Goal: Task Accomplishment & Management: Manage account settings

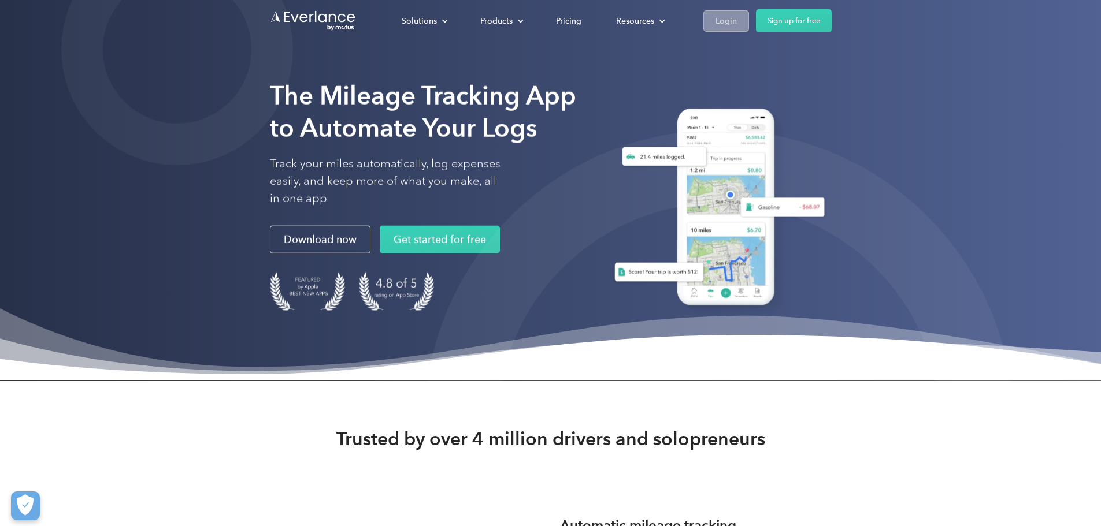
click at [737, 22] on div "Login" at bounding box center [725, 21] width 21 height 14
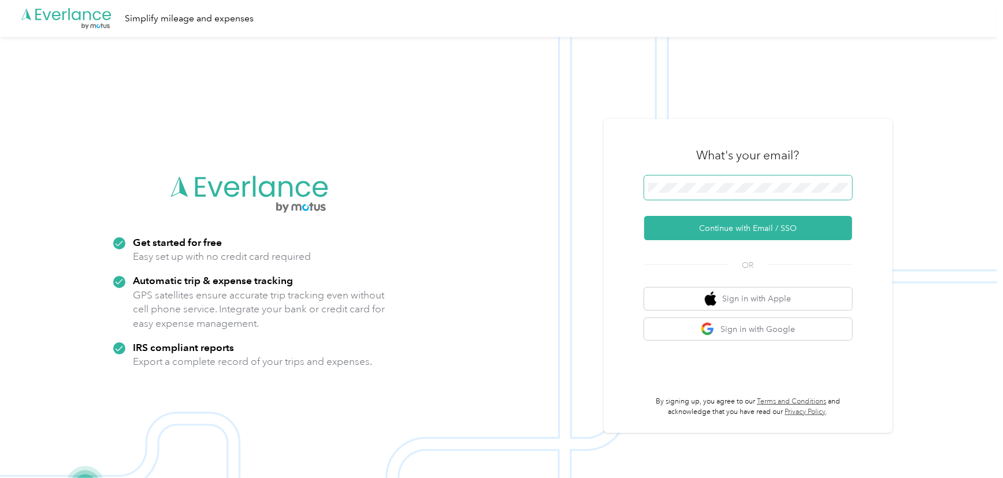
click at [751, 182] on span at bounding box center [748, 188] width 208 height 24
click at [755, 228] on button "Continue with Email / SSO" at bounding box center [748, 228] width 208 height 24
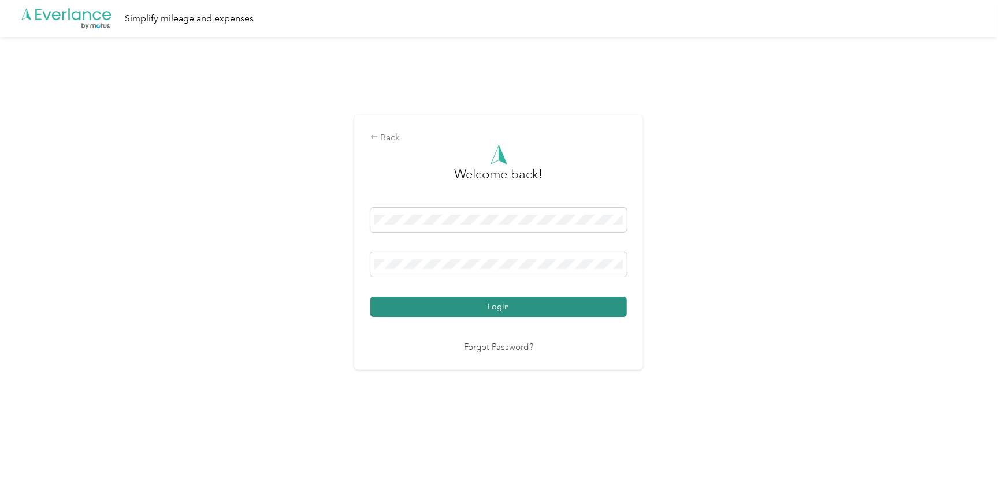
click at [570, 310] on button "Login" at bounding box center [498, 307] width 257 height 20
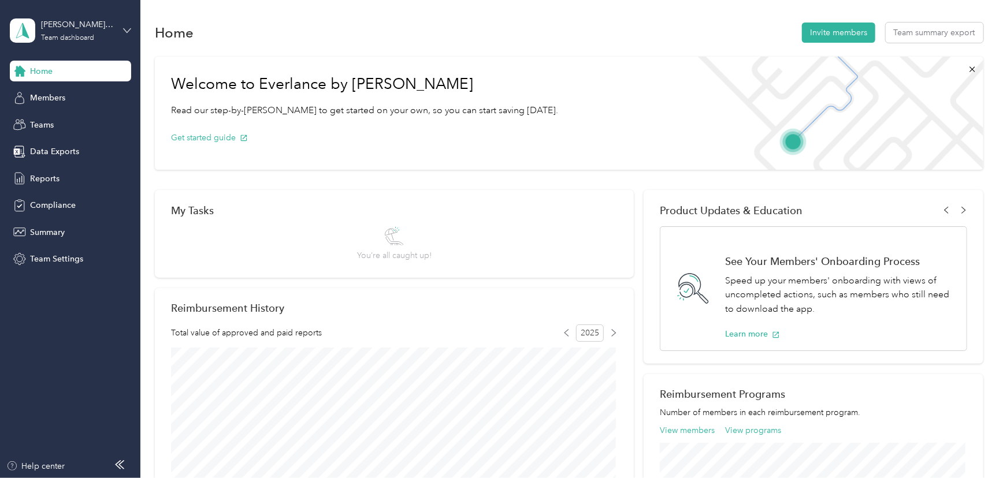
click at [124, 29] on icon at bounding box center [127, 31] width 8 height 8
click at [82, 121] on div "Personal dashboard" at bounding box center [56, 121] width 73 height 12
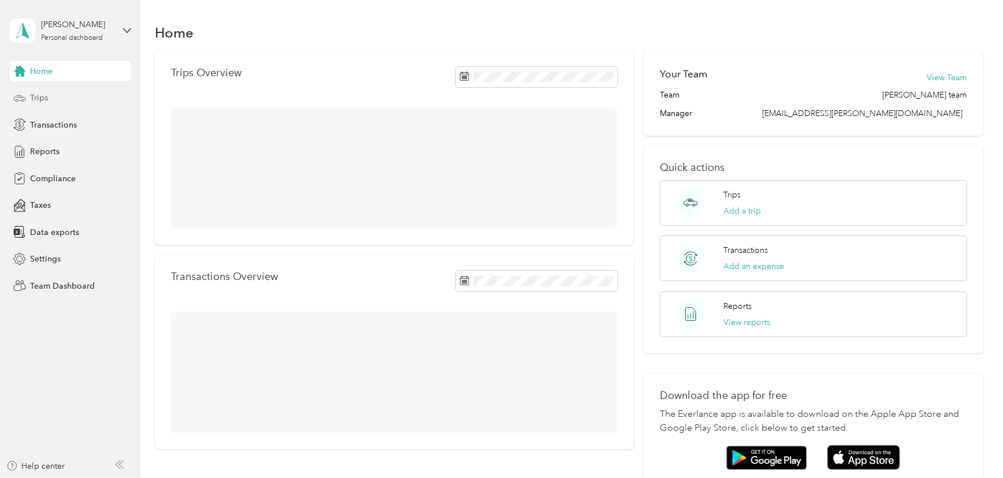
click at [36, 98] on span "Trips" at bounding box center [39, 98] width 18 height 12
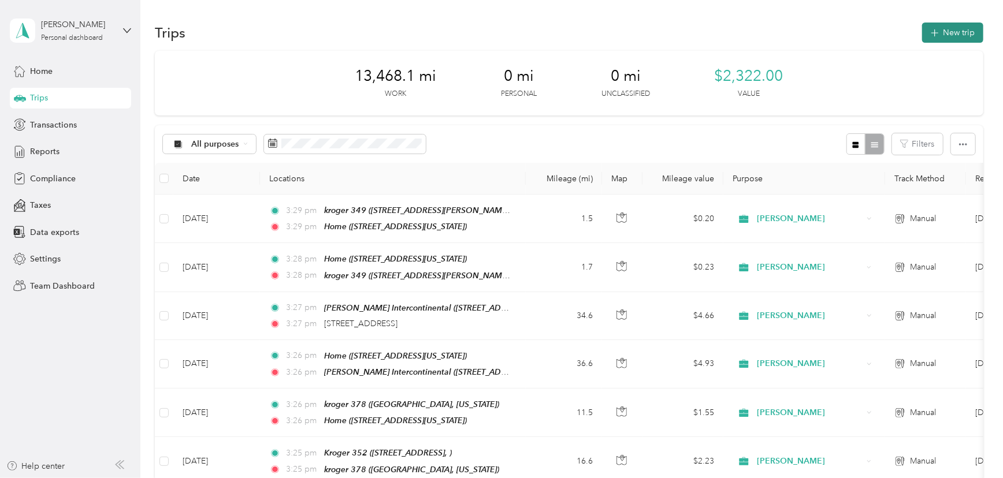
click at [934, 34] on icon "button" at bounding box center [934, 33] width 13 height 13
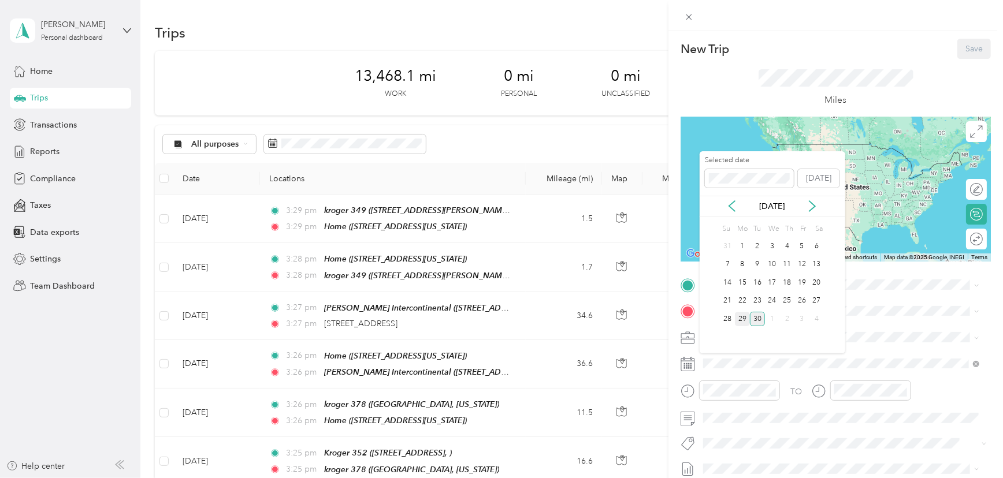
click at [741, 321] on div "29" at bounding box center [742, 319] width 15 height 14
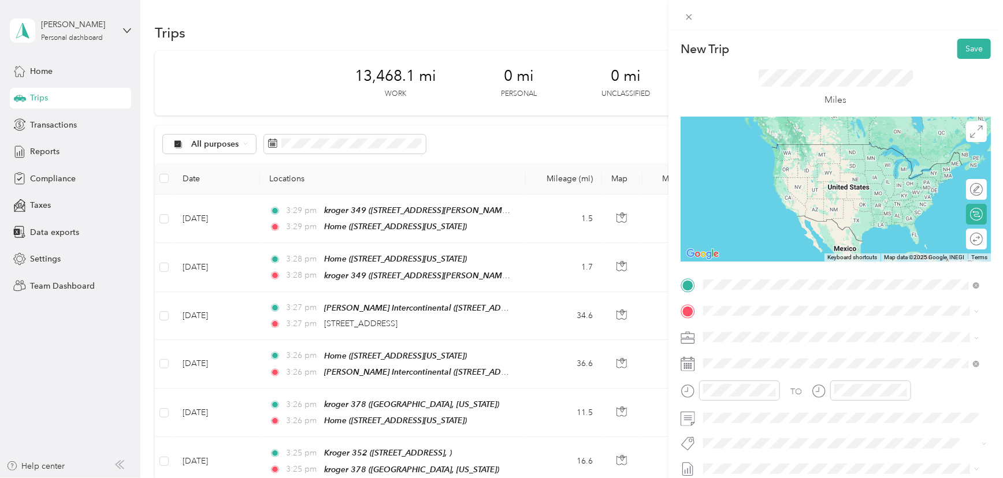
click at [762, 341] on span "[STREET_ADDRESS][US_STATE]" at bounding box center [783, 344] width 116 height 10
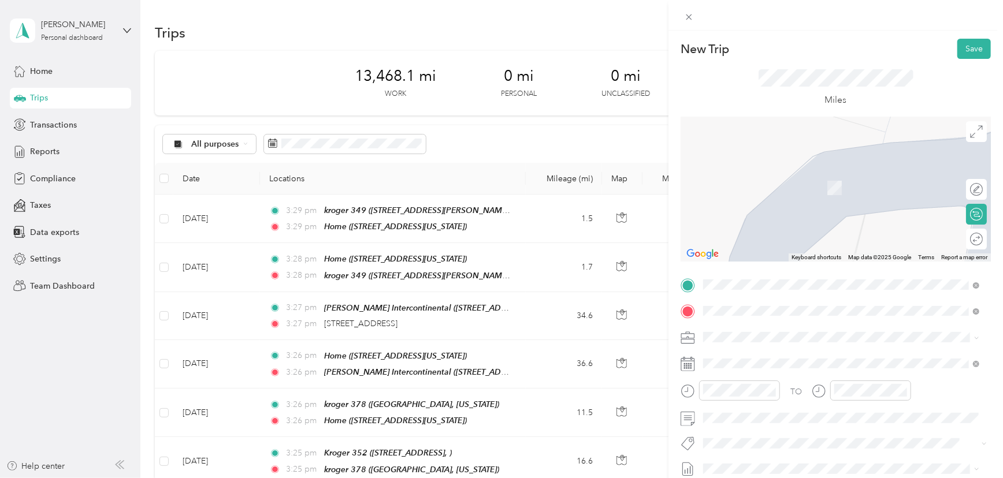
click at [765, 216] on div "kroger [STREET_ADDRESS][PERSON_NAME]" at bounding box center [794, 218] width 138 height 24
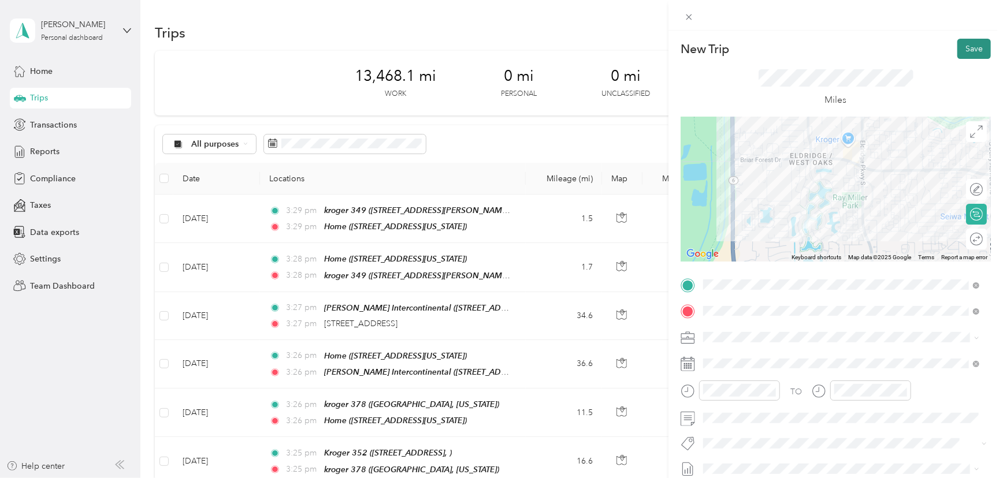
click at [959, 46] on button "Save" at bounding box center [975, 49] width 34 height 20
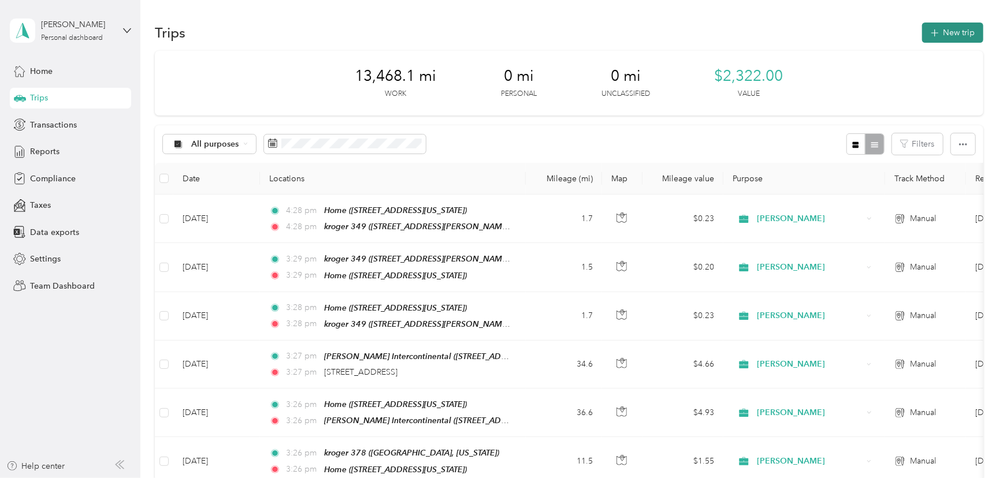
click at [948, 39] on button "New trip" at bounding box center [952, 33] width 61 height 20
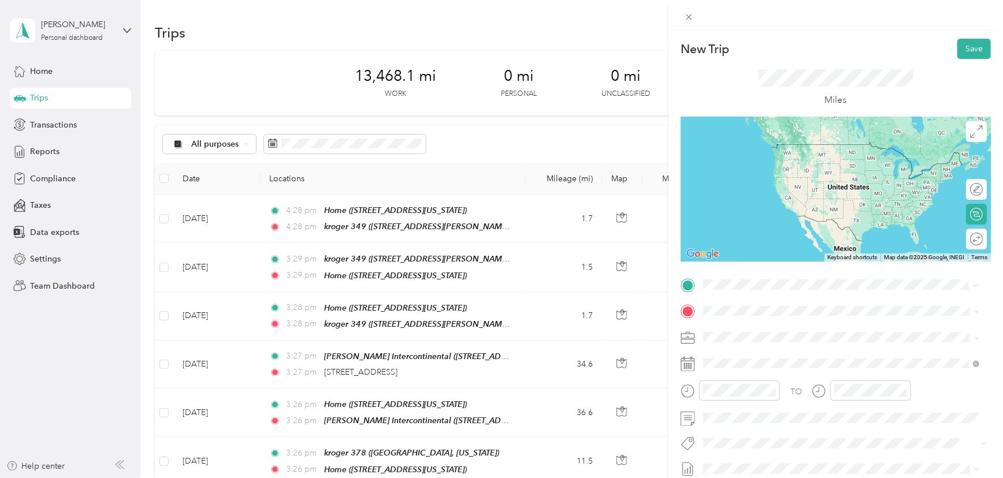
click at [749, 332] on span "[STREET_ADDRESS]" at bounding box center [761, 326] width 73 height 10
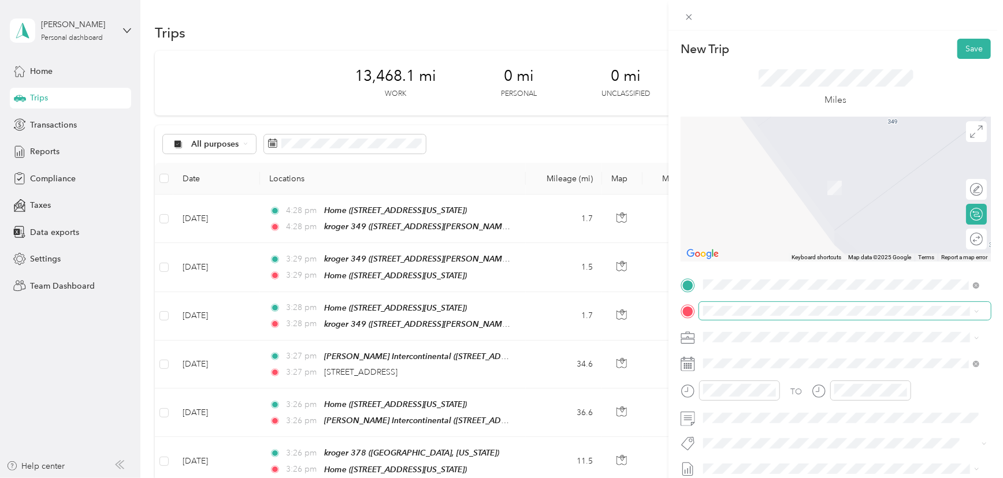
click at [749, 305] on span at bounding box center [845, 311] width 292 height 18
click at [784, 251] on div "kroger 38" at bounding box center [781, 255] width 112 height 10
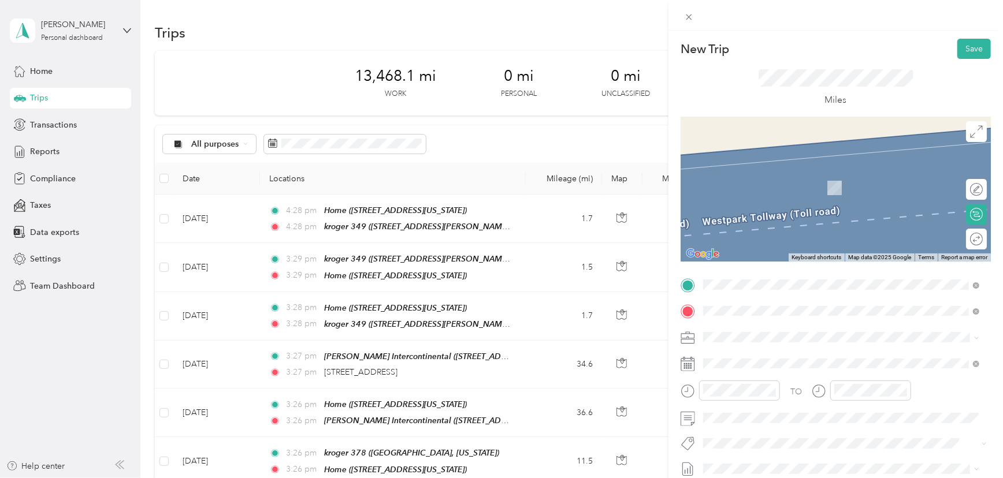
click at [823, 340] on span "[PERSON_NAME][GEOGRAPHIC_DATA], [US_STATE], [GEOGRAPHIC_DATA]" at bounding box center [823, 350] width 196 height 22
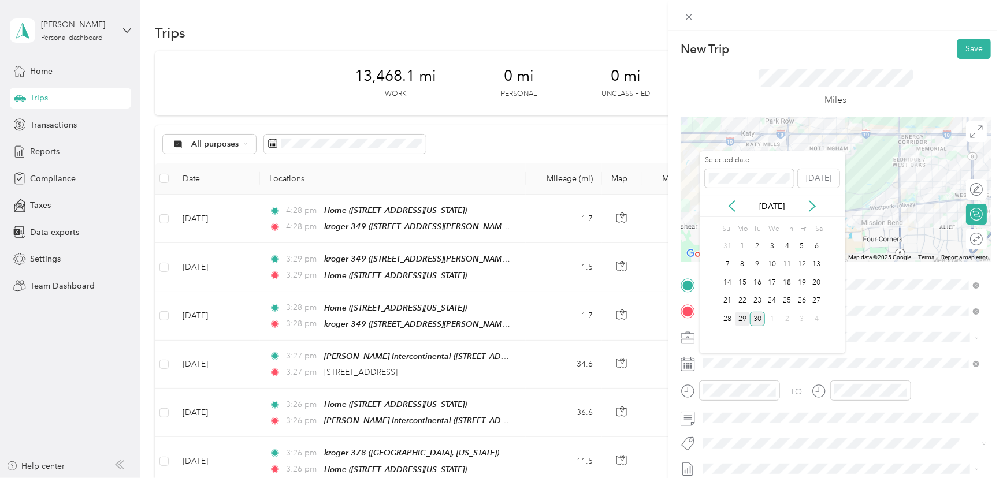
click at [739, 318] on div "29" at bounding box center [742, 319] width 15 height 14
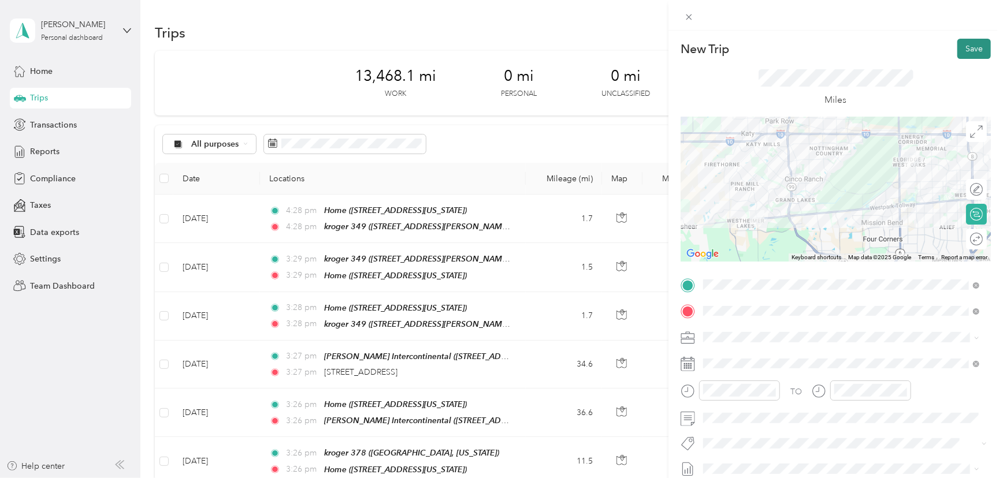
click at [966, 53] on button "Save" at bounding box center [975, 49] width 34 height 20
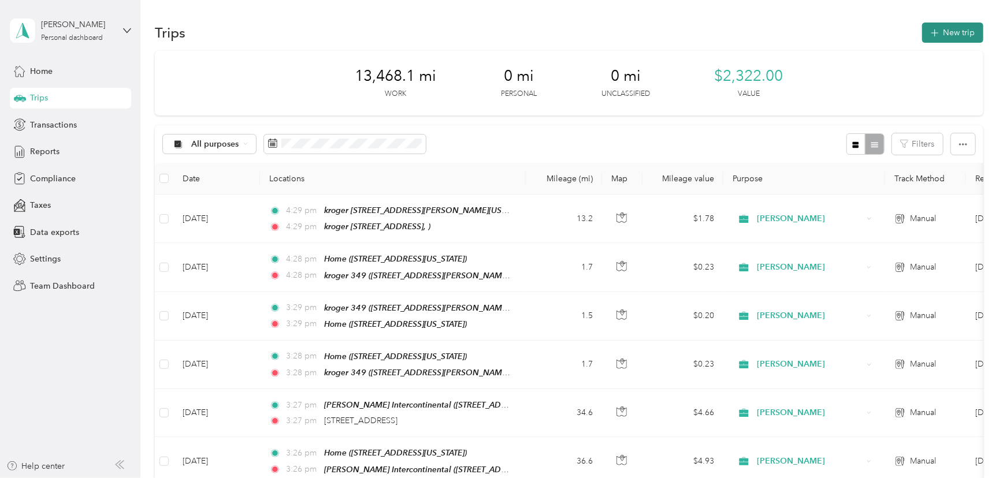
click at [936, 39] on button "New trip" at bounding box center [952, 33] width 61 height 20
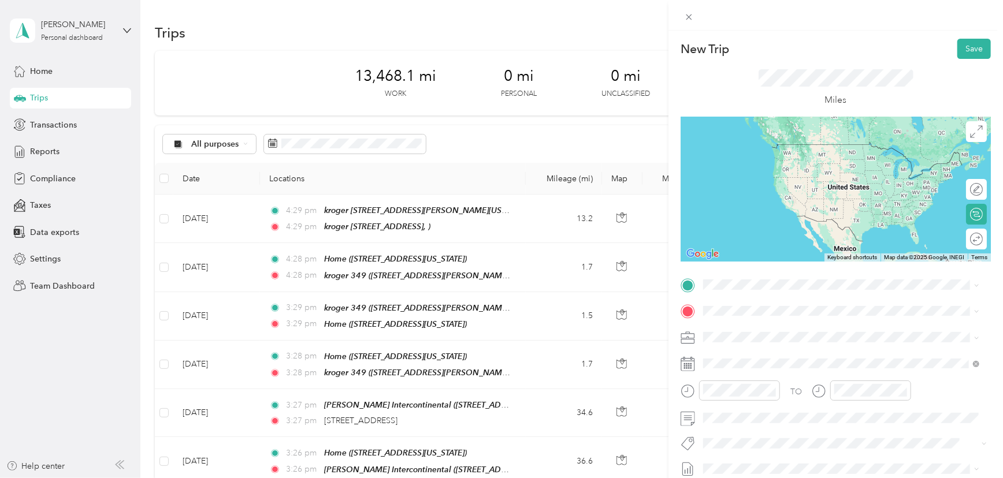
click at [798, 418] on div "kroger [STREET_ADDRESS]" at bounding box center [781, 417] width 112 height 24
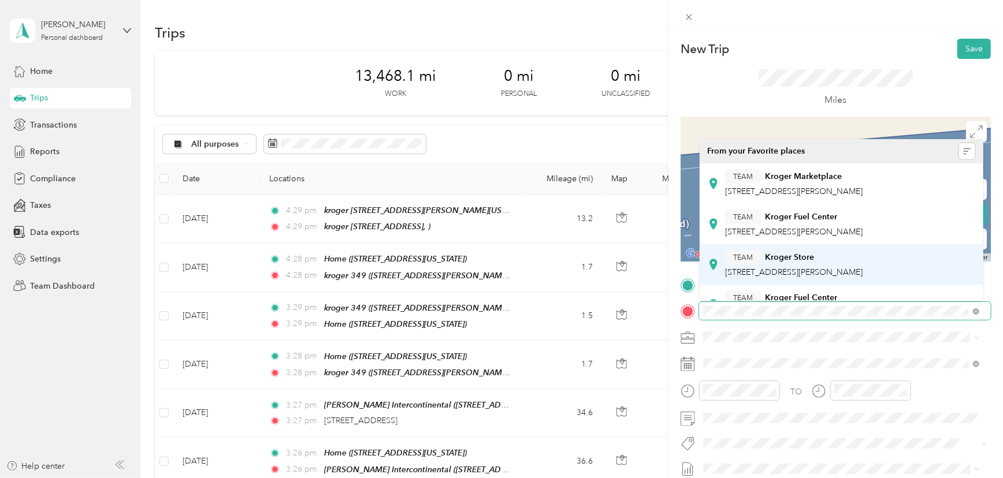
scroll to position [52, 0]
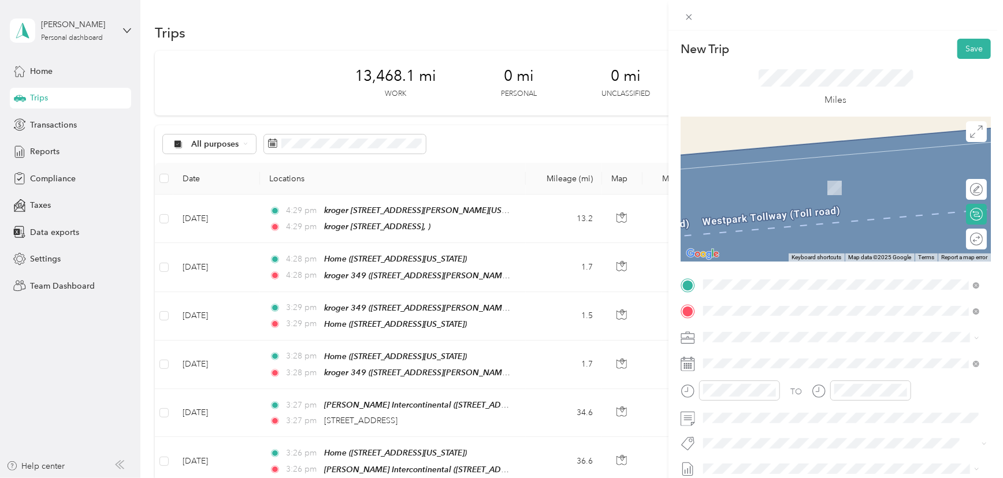
click at [806, 283] on div "Kroger [STREET_ADDRESS][US_STATE]" at bounding box center [850, 297] width 250 height 36
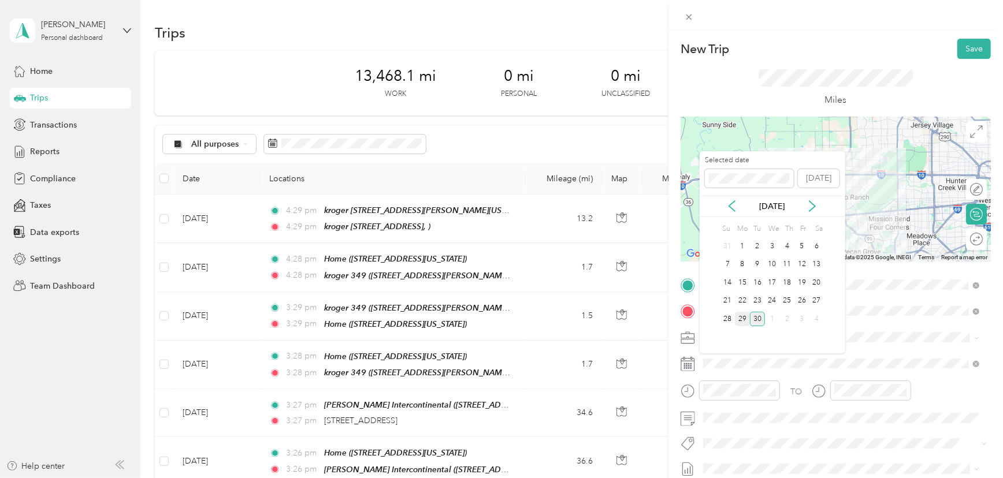
click at [739, 316] on div "29" at bounding box center [742, 319] width 15 height 14
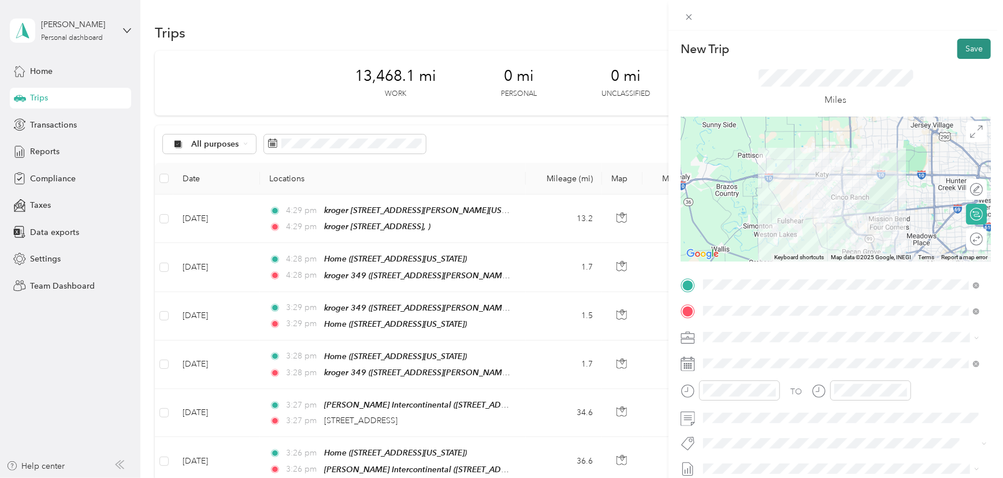
click at [968, 46] on button "Save" at bounding box center [975, 49] width 34 height 20
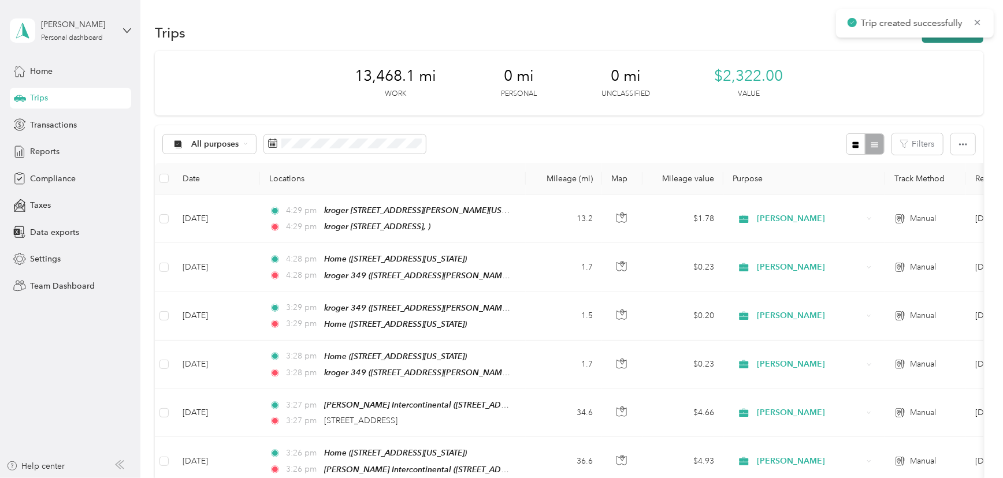
click at [942, 39] on button "New trip" at bounding box center [952, 33] width 61 height 20
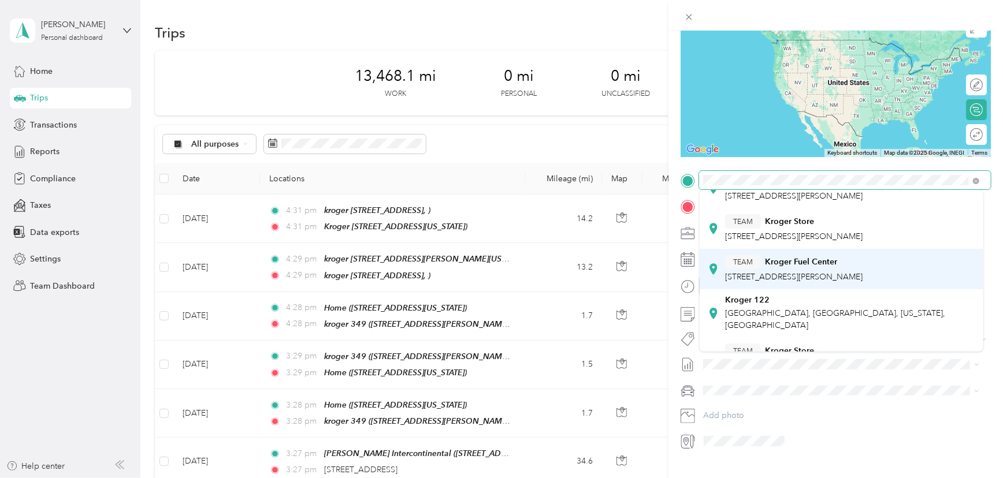
scroll to position [105, 0]
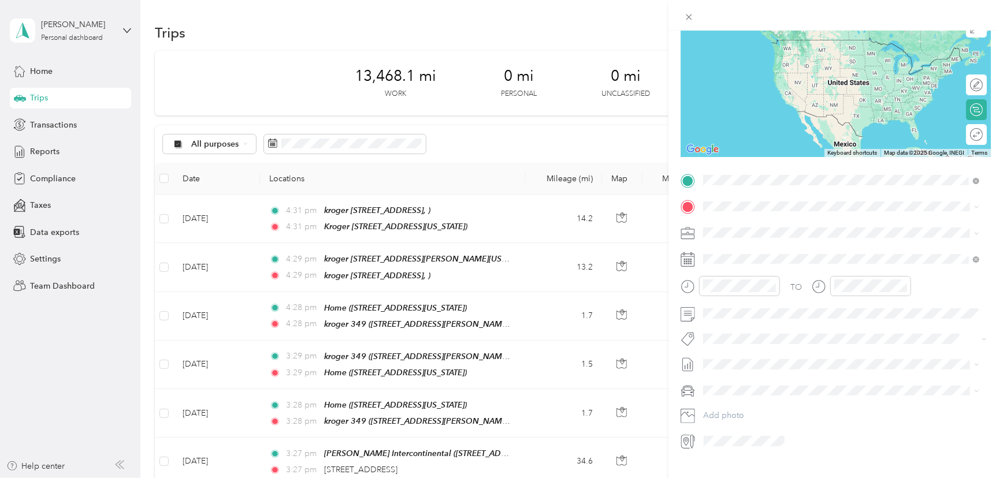
click at [756, 292] on span "[GEOGRAPHIC_DATA], [GEOGRAPHIC_DATA], [US_STATE], [GEOGRAPHIC_DATA]" at bounding box center [835, 302] width 220 height 22
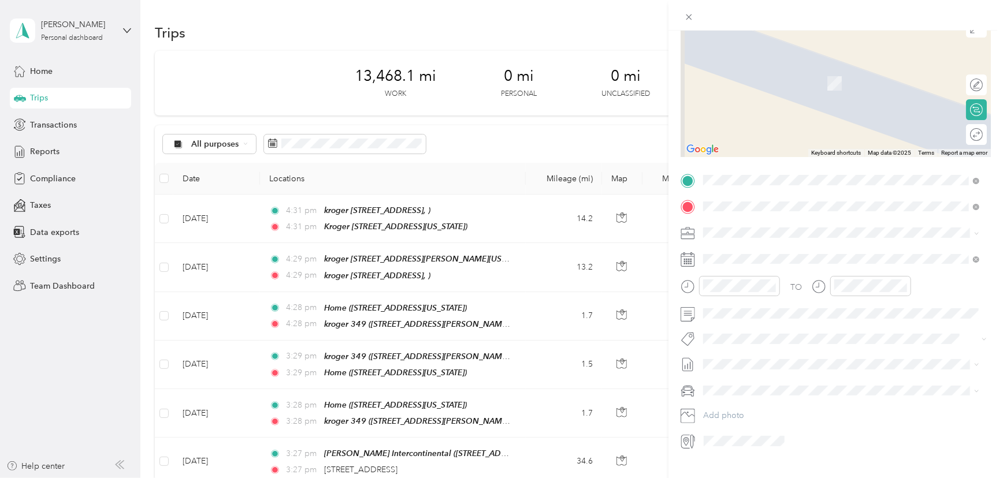
click at [744, 261] on span "[STREET_ADDRESS][US_STATE]" at bounding box center [783, 265] width 116 height 10
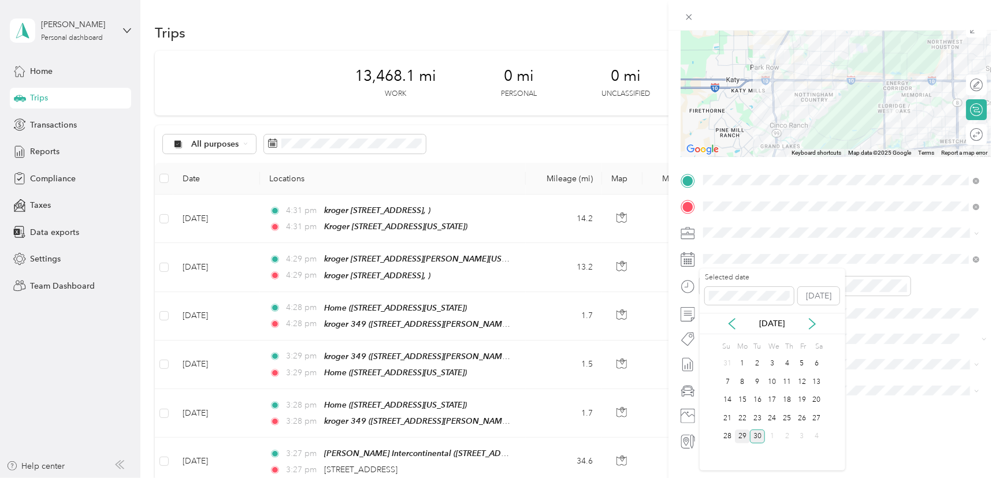
click at [747, 439] on div "29" at bounding box center [742, 437] width 15 height 14
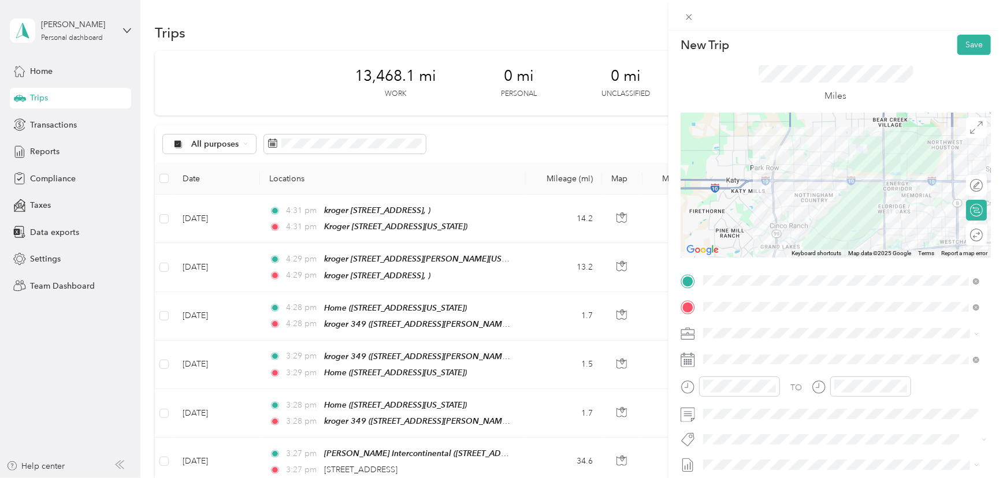
scroll to position [0, 0]
click at [958, 55] on button "Save" at bounding box center [975, 49] width 34 height 20
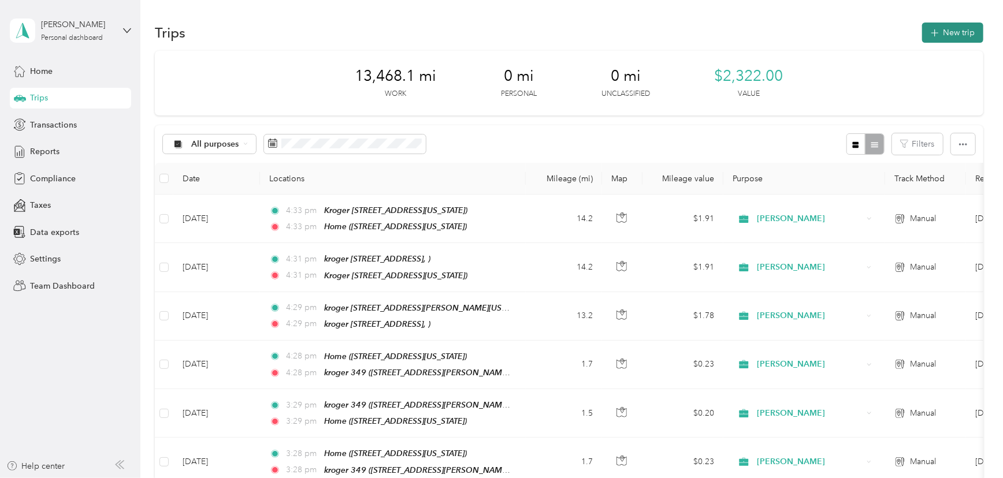
click at [925, 38] on button "New trip" at bounding box center [952, 33] width 61 height 20
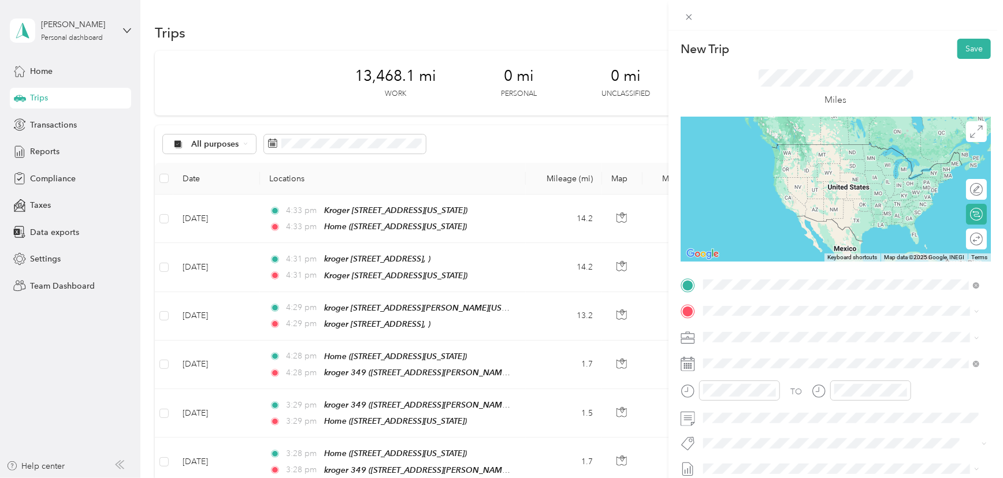
click at [765, 348] on div "Home [STREET_ADDRESS][US_STATE]" at bounding box center [783, 337] width 116 height 24
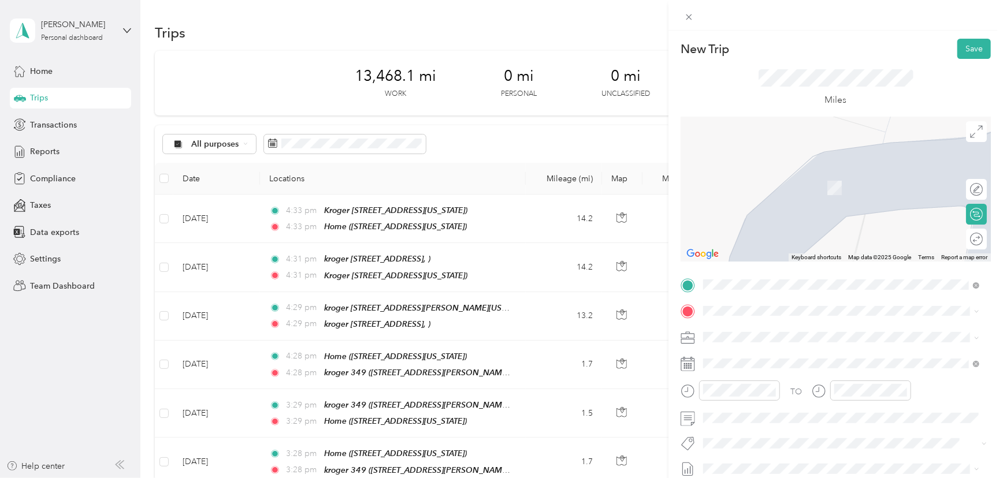
click at [757, 222] on div "kroger [STREET_ADDRESS]" at bounding box center [766, 221] width 83 height 24
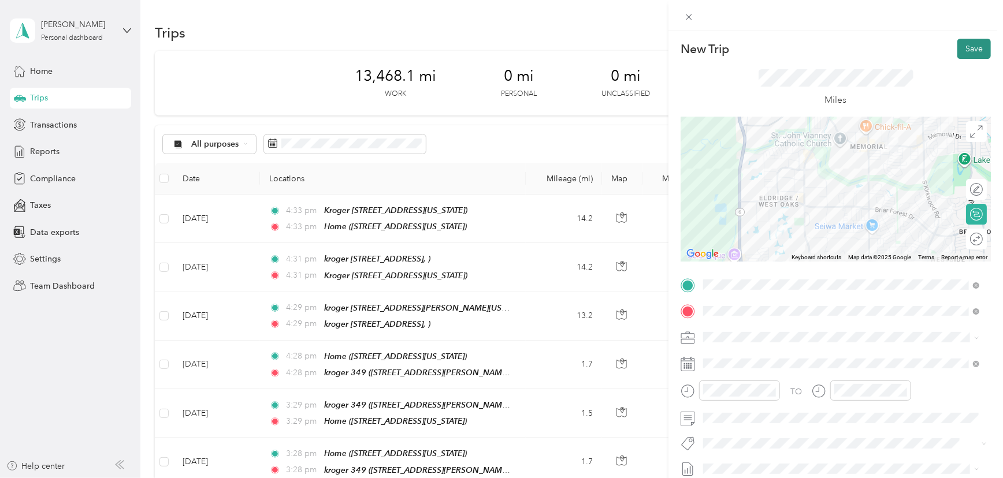
click at [964, 53] on button "Save" at bounding box center [975, 49] width 34 height 20
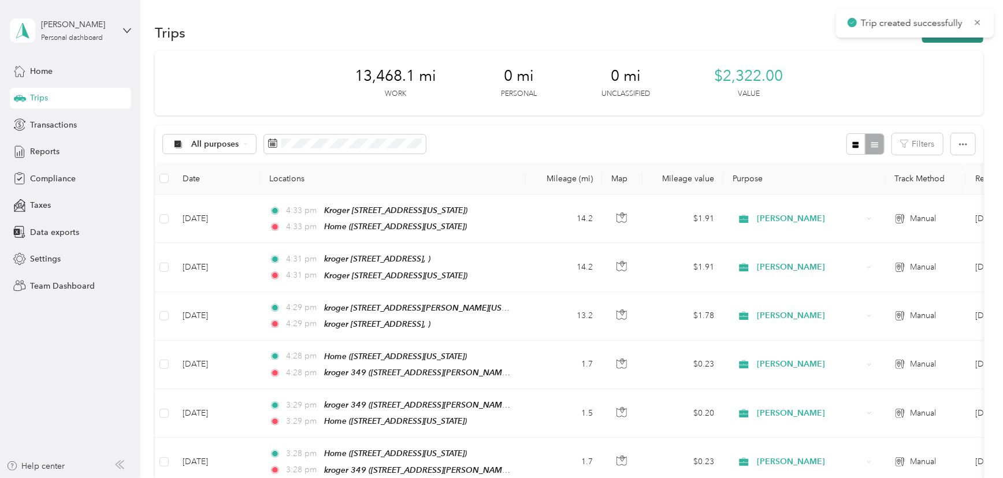
click at [931, 40] on button "New trip" at bounding box center [952, 33] width 61 height 20
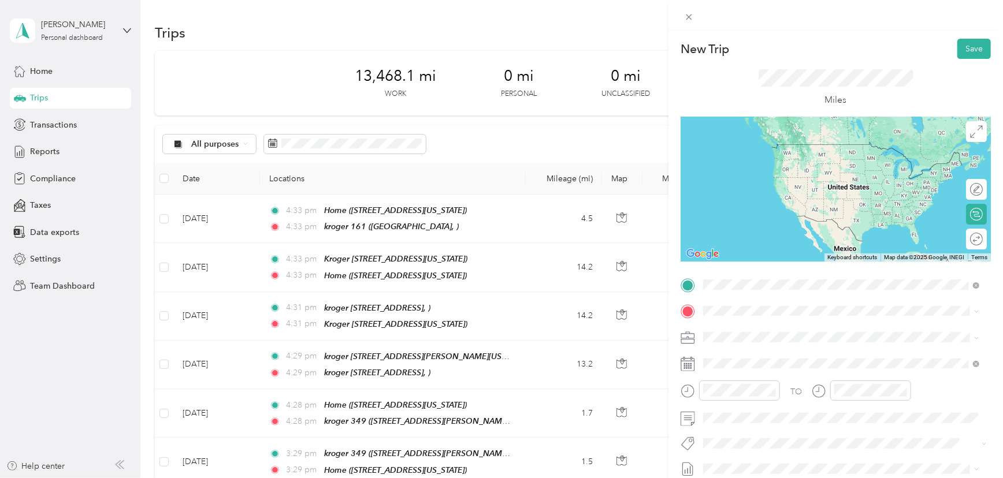
click at [745, 375] on div "kroger [STREET_ADDRESS]" at bounding box center [766, 378] width 83 height 24
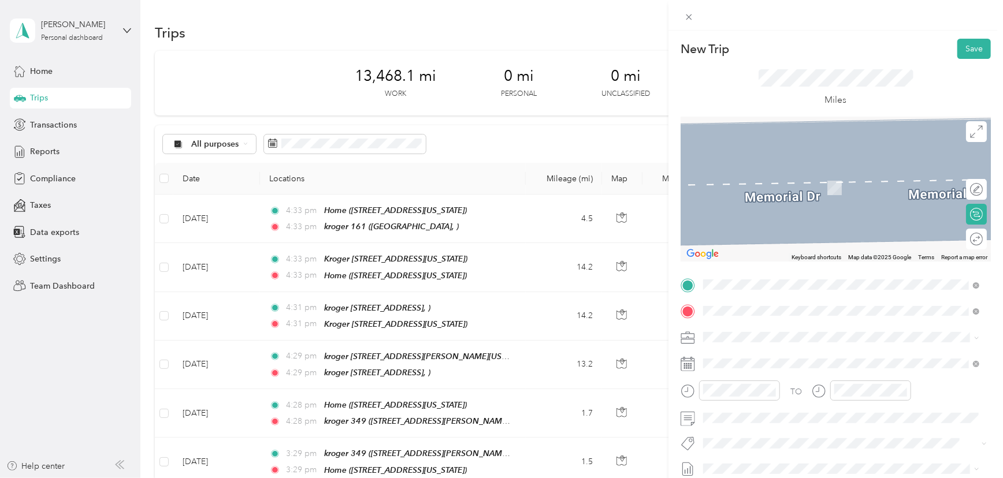
click at [785, 184] on span "[GEOGRAPHIC_DATA], [US_STATE], [GEOGRAPHIC_DATA]" at bounding box center [834, 188] width 218 height 10
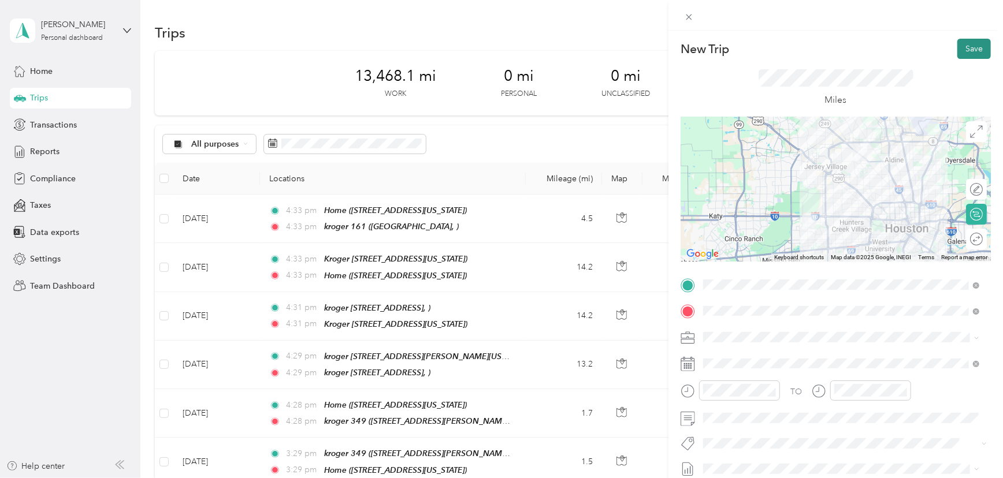
click at [965, 55] on button "Save" at bounding box center [975, 49] width 34 height 20
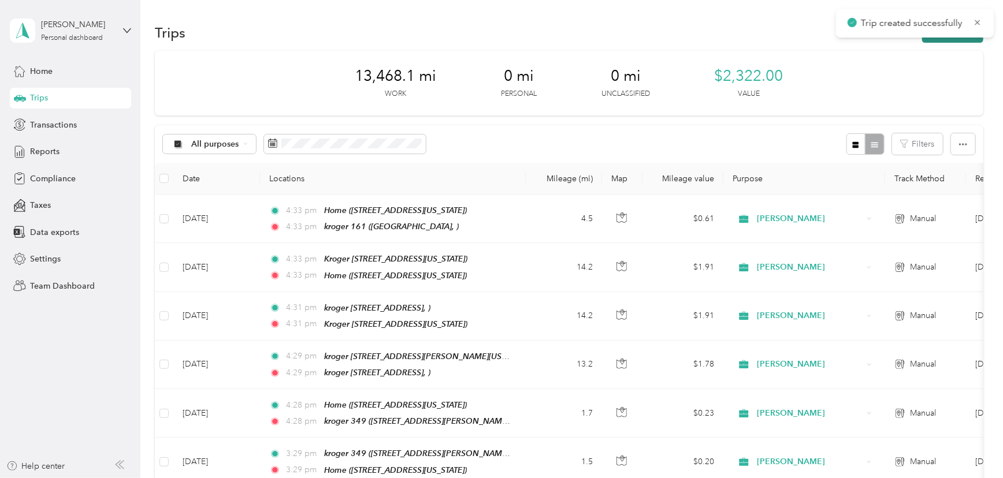
click at [953, 40] on button "New trip" at bounding box center [952, 33] width 61 height 20
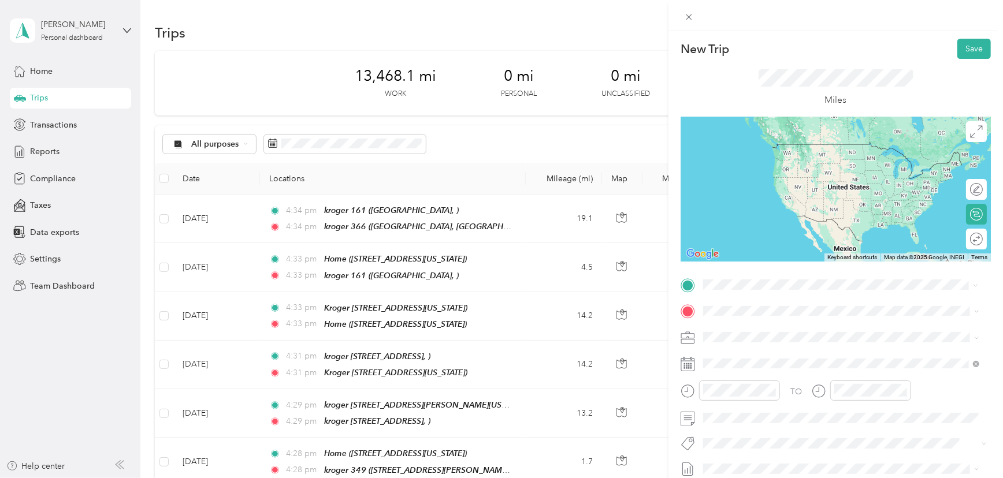
click at [758, 347] on li "kroger [STREET_ADDRESS][US_STATE]" at bounding box center [842, 338] width 284 height 36
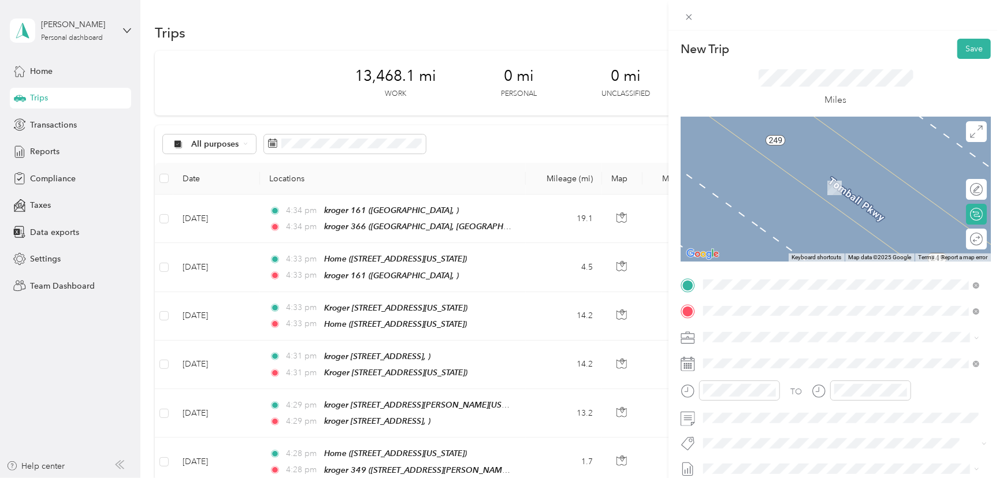
click at [761, 187] on span "[STREET_ADDRESS]" at bounding box center [761, 188] width 73 height 10
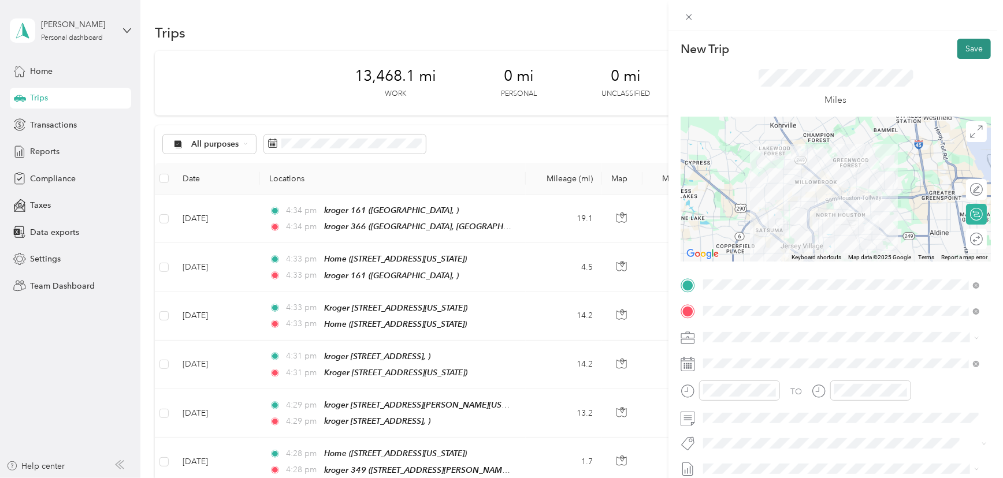
click at [958, 53] on button "Save" at bounding box center [975, 49] width 34 height 20
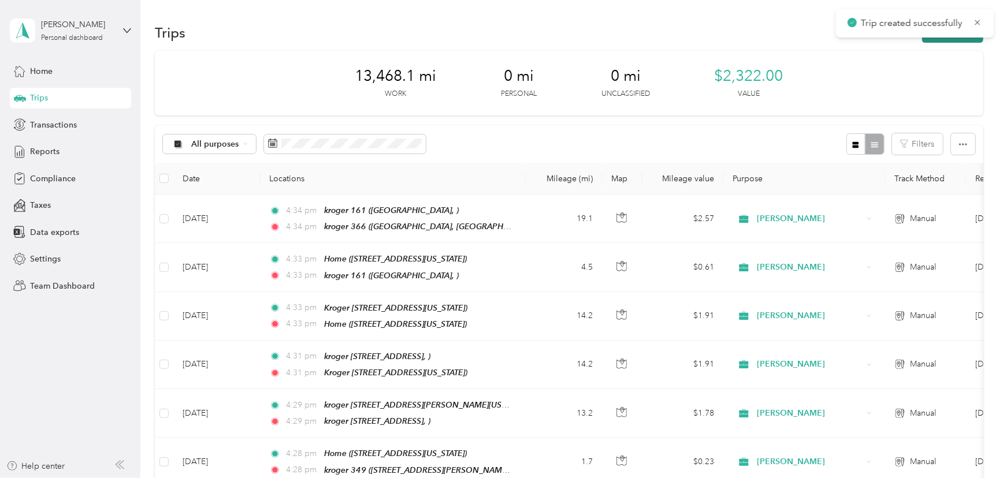
click at [938, 40] on button "New trip" at bounding box center [952, 33] width 61 height 20
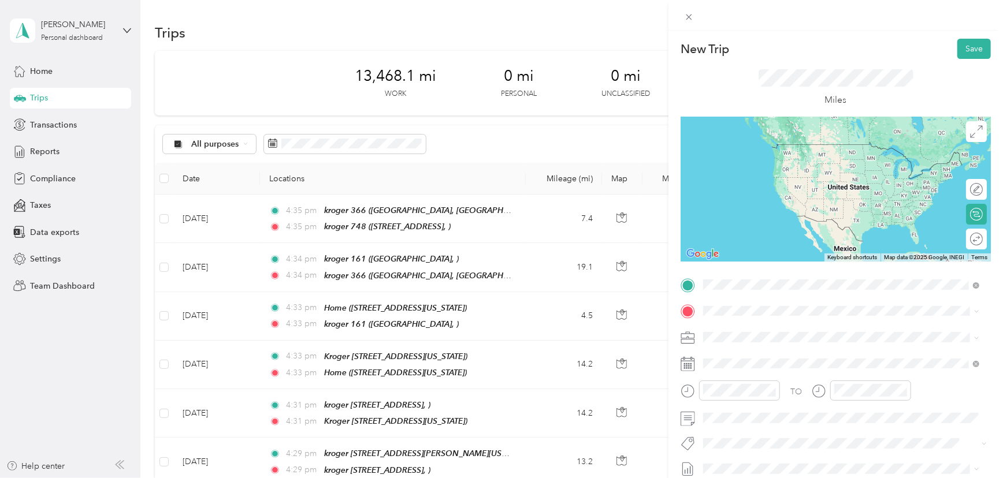
click at [768, 336] on div "kroger 748 [STREET_ADDRESS]" at bounding box center [761, 337] width 73 height 24
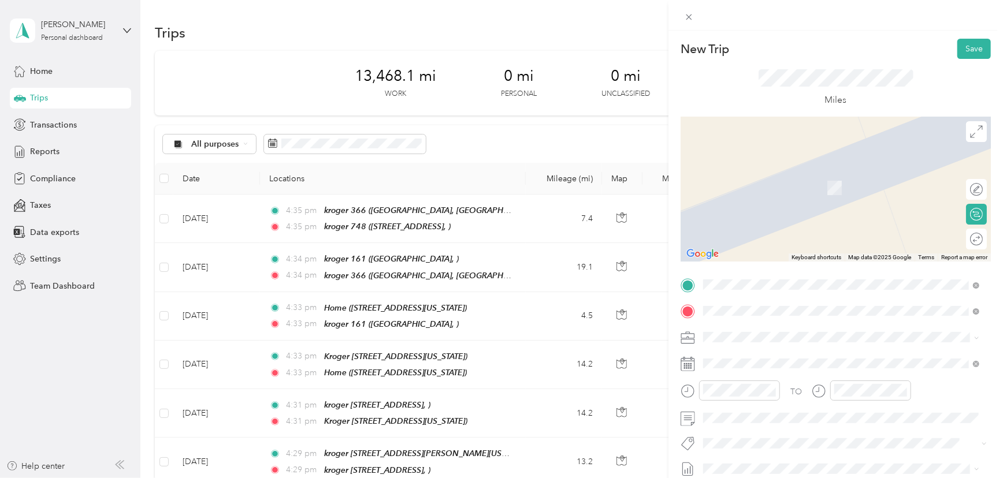
click at [771, 183] on span "[STREET_ADDRESS]" at bounding box center [761, 188] width 73 height 10
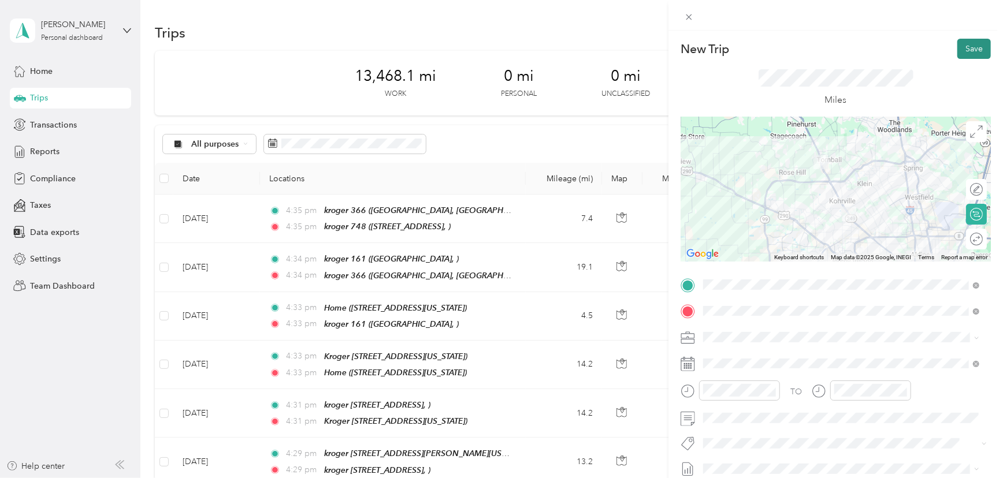
click at [973, 50] on button "Save" at bounding box center [975, 49] width 34 height 20
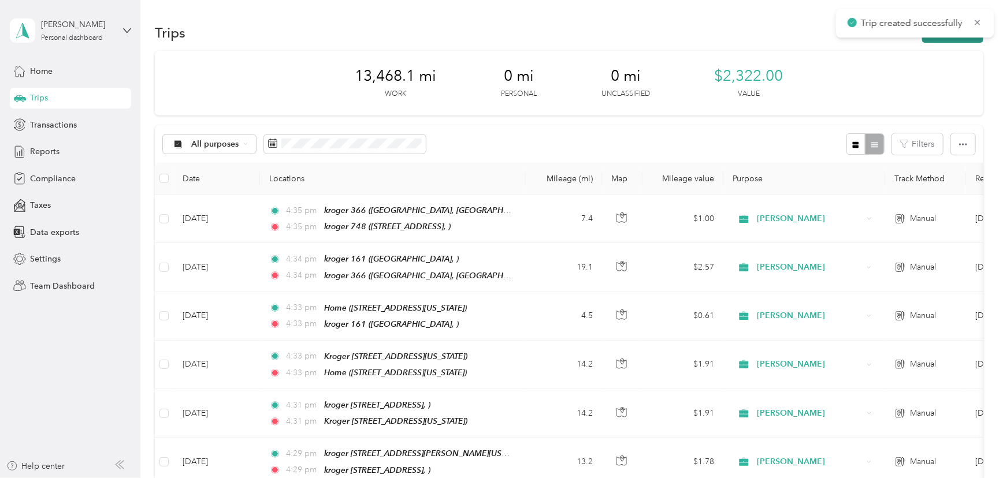
click at [951, 40] on button "New trip" at bounding box center [952, 33] width 61 height 20
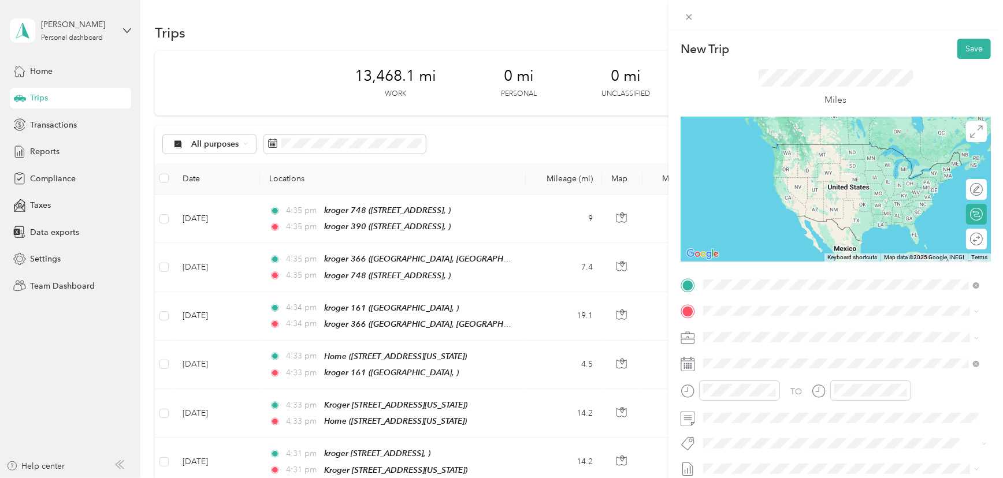
click at [751, 347] on li "kroger [STREET_ADDRESS]" at bounding box center [842, 338] width 284 height 36
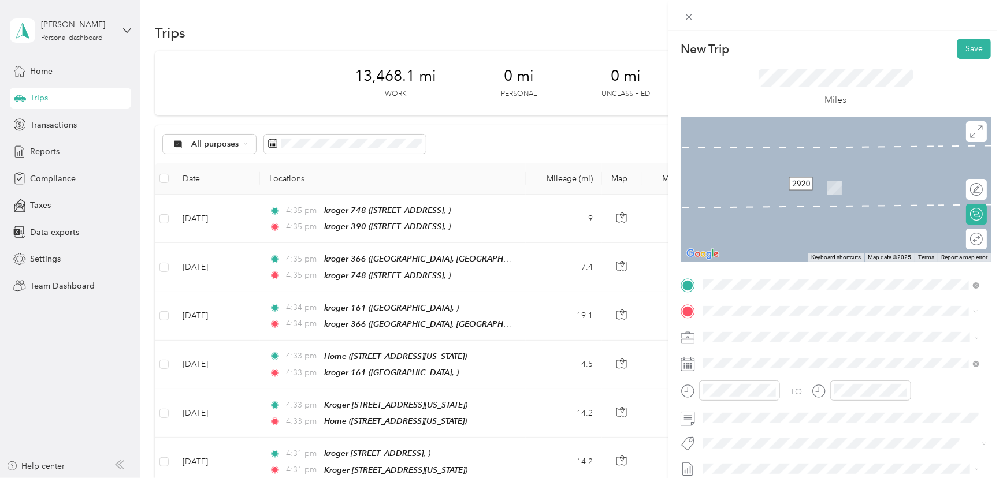
drag, startPoint x: 733, startPoint y: 184, endPoint x: 740, endPoint y: 187, distance: 7.0
click at [733, 185] on span "[GEOGRAPHIC_DATA] [GEOGRAPHIC_DATA] [GEOGRAPHIC_DATA]" at bounding box center [809, 194] width 169 height 22
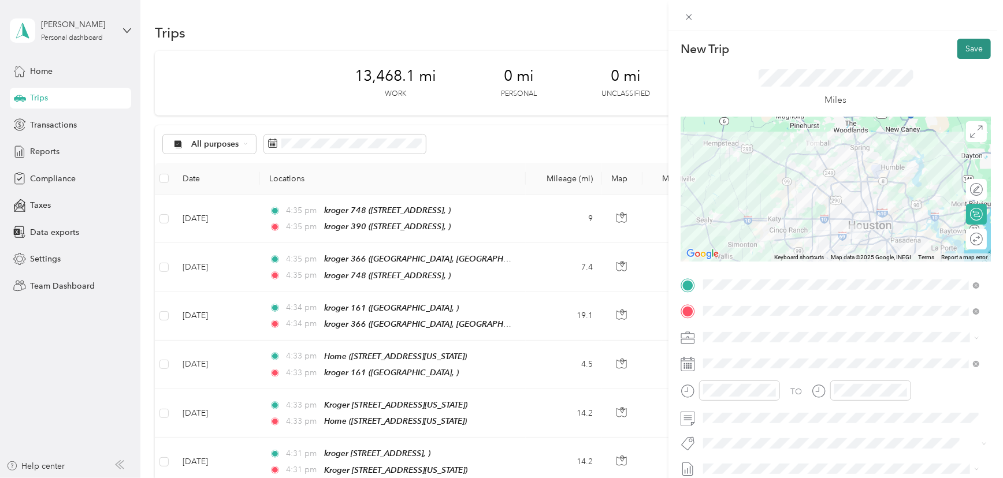
click at [961, 53] on button "Save" at bounding box center [975, 49] width 34 height 20
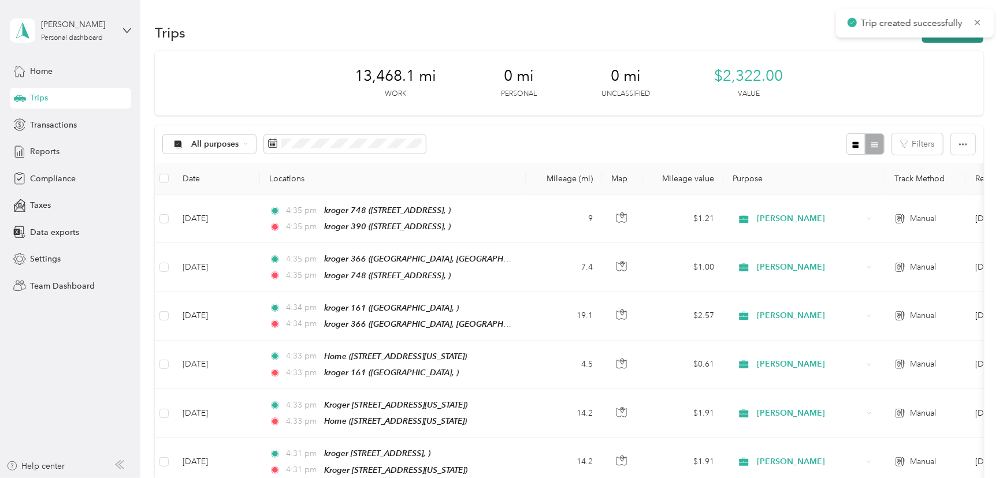
click at [942, 38] on button "New trip" at bounding box center [952, 33] width 61 height 20
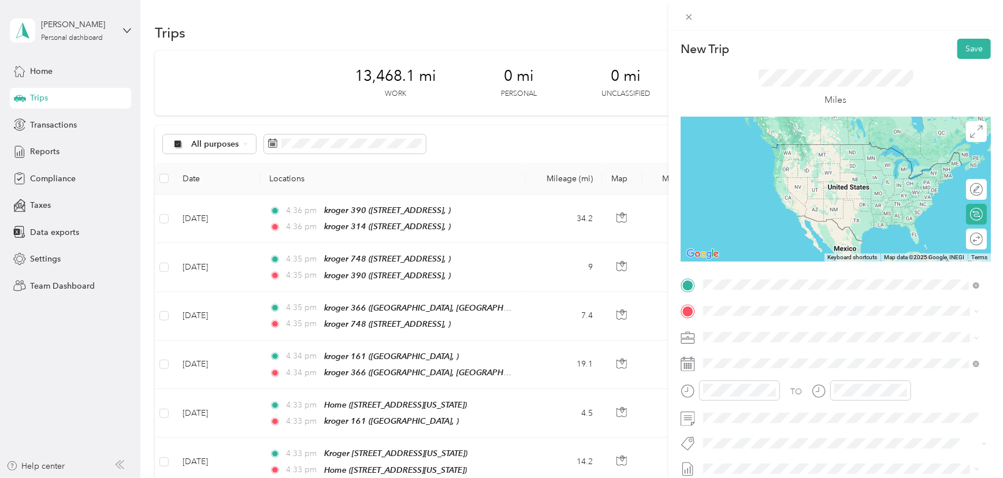
click at [769, 347] on div "kroger [STREET_ADDRESS]" at bounding box center [842, 344] width 268 height 40
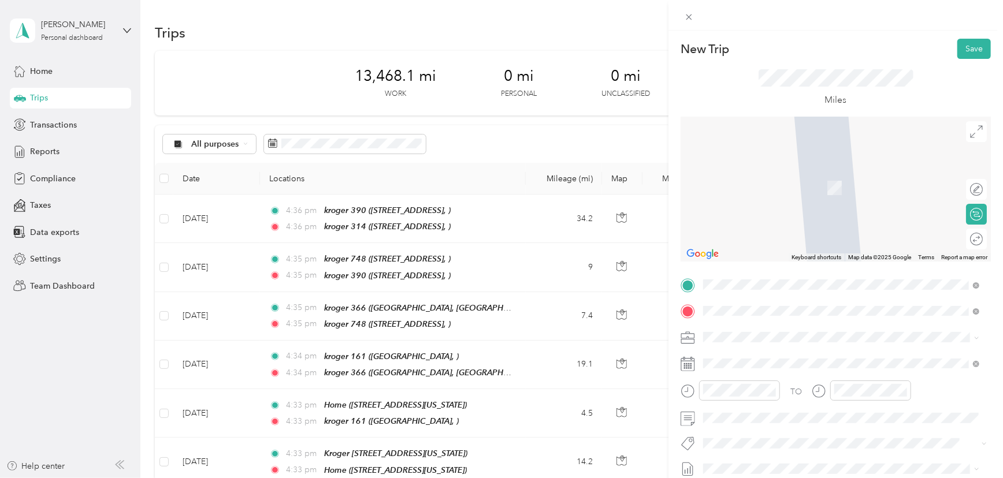
click at [758, 192] on span "[STREET_ADDRESS][US_STATE]" at bounding box center [783, 188] width 116 height 10
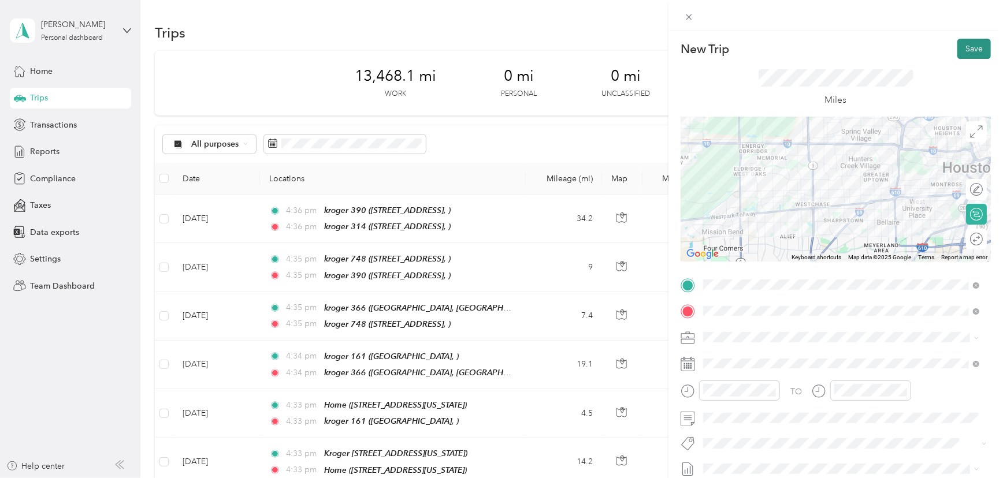
click at [976, 48] on button "Save" at bounding box center [975, 49] width 34 height 20
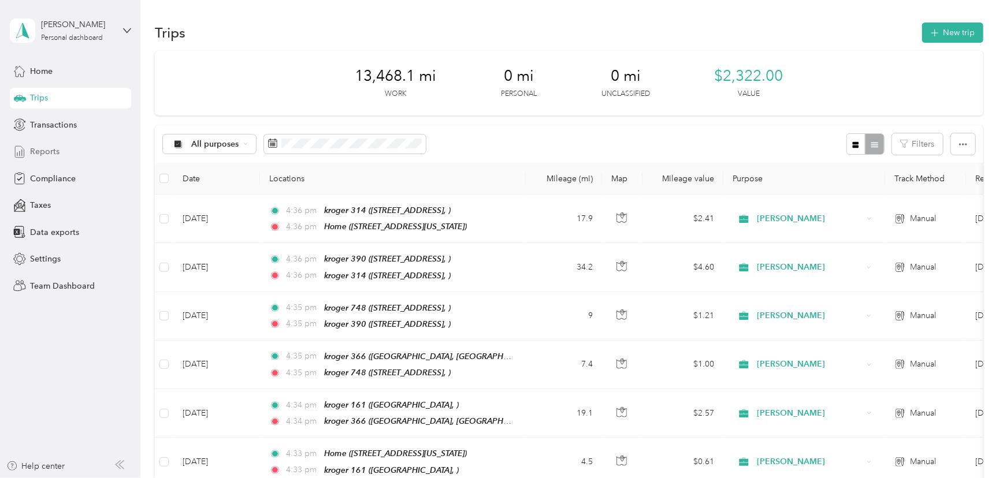
click at [46, 155] on span "Reports" at bounding box center [44, 152] width 29 height 12
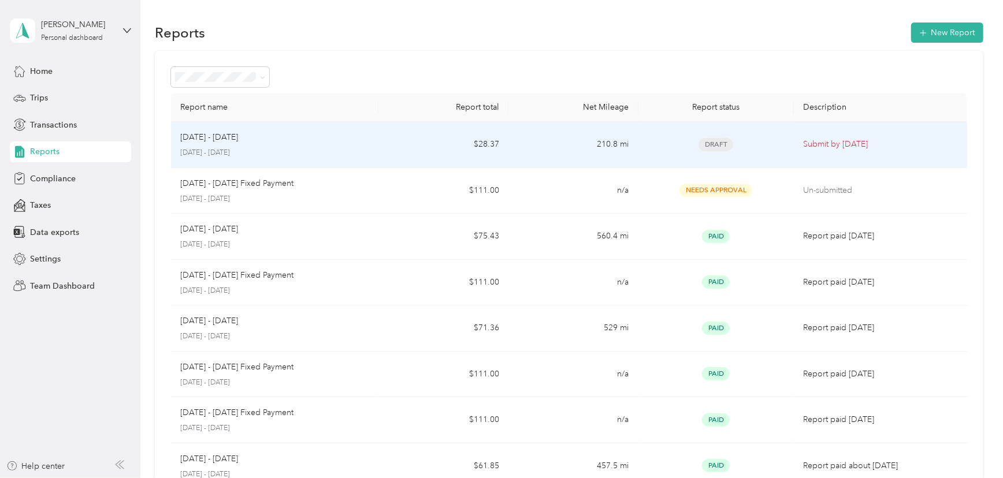
click at [705, 141] on span "Draft" at bounding box center [716, 144] width 35 height 13
click at [355, 156] on p "[DATE] - [DATE]" at bounding box center [274, 153] width 189 height 10
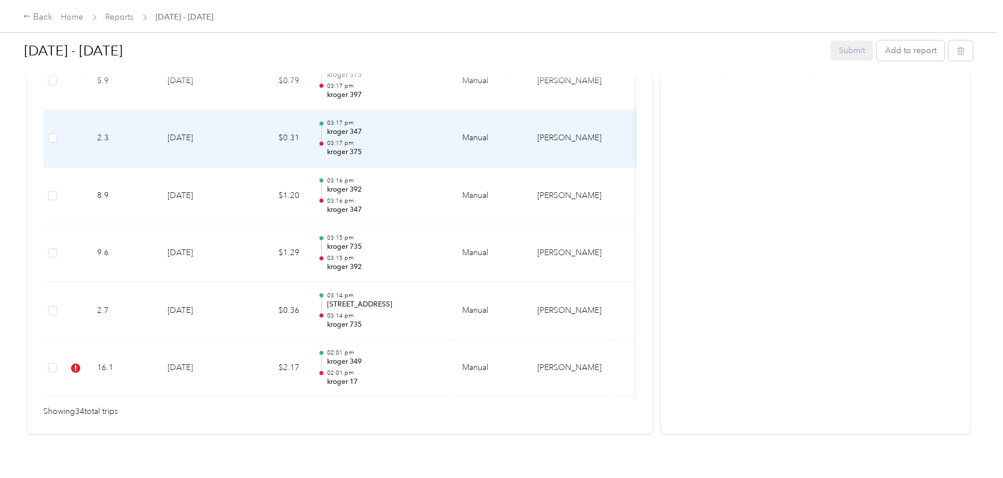
scroll to position [2054, 0]
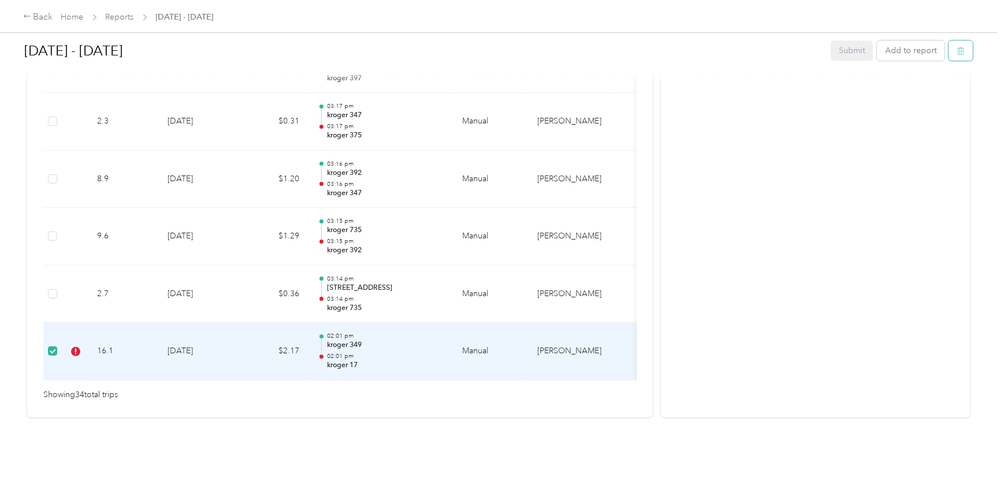
click at [962, 49] on icon "button" at bounding box center [961, 51] width 7 height 8
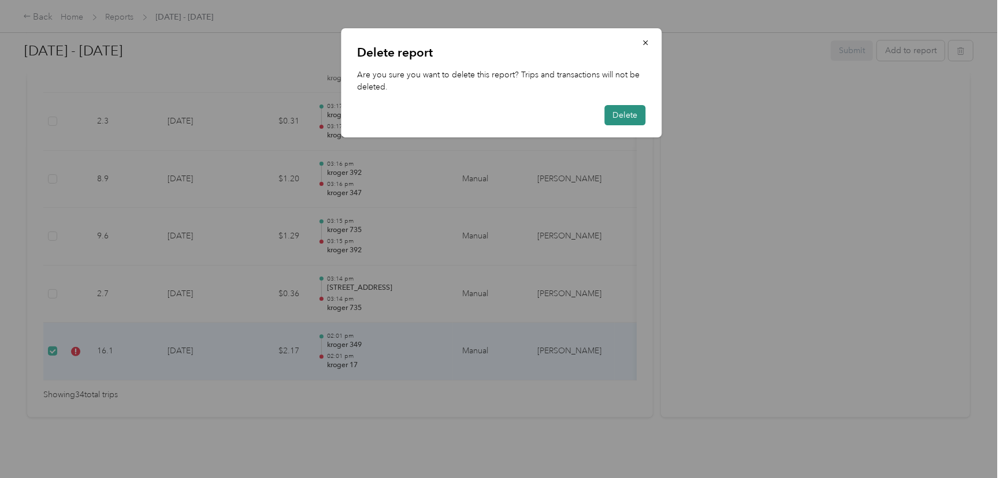
click at [635, 120] on button "Delete" at bounding box center [625, 115] width 41 height 20
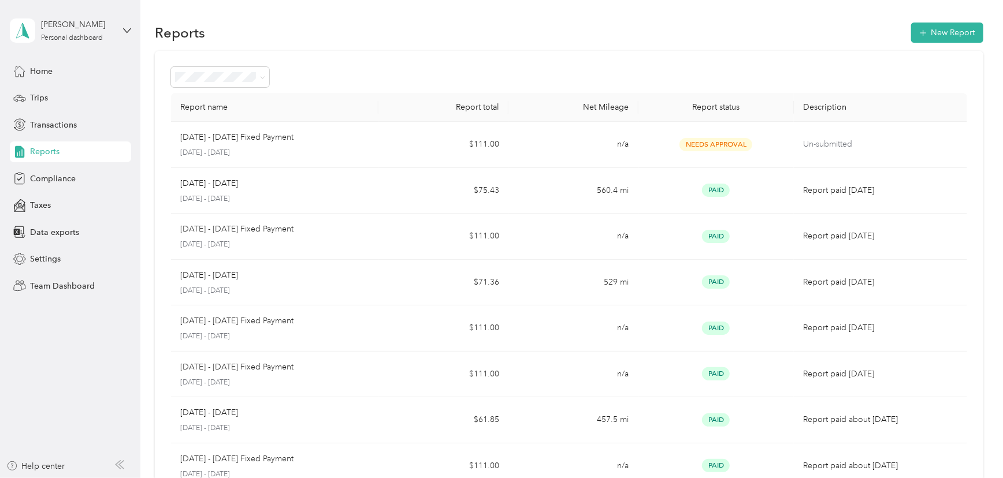
click at [411, 75] on div at bounding box center [569, 77] width 796 height 20
click at [38, 69] on span "Home" at bounding box center [41, 71] width 23 height 12
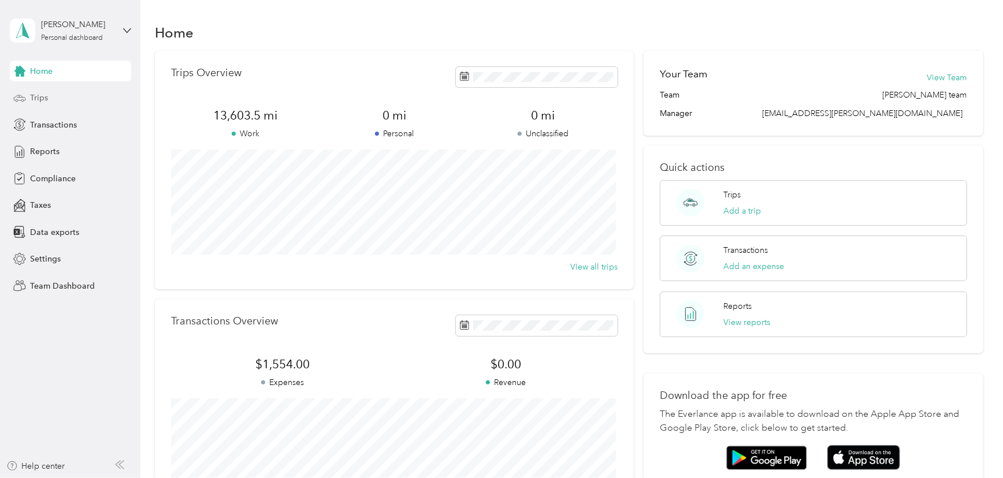
click at [47, 97] on div "Trips" at bounding box center [70, 98] width 121 height 21
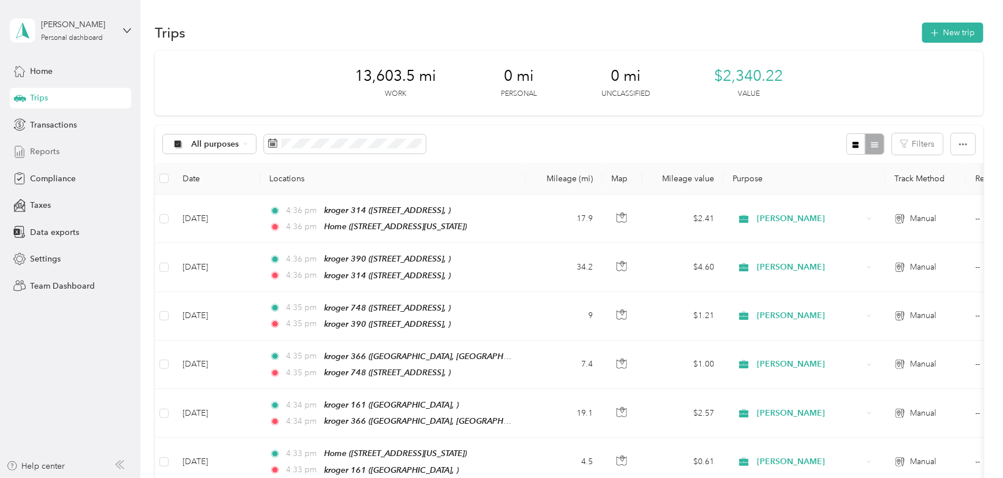
click at [48, 151] on span "Reports" at bounding box center [44, 152] width 29 height 12
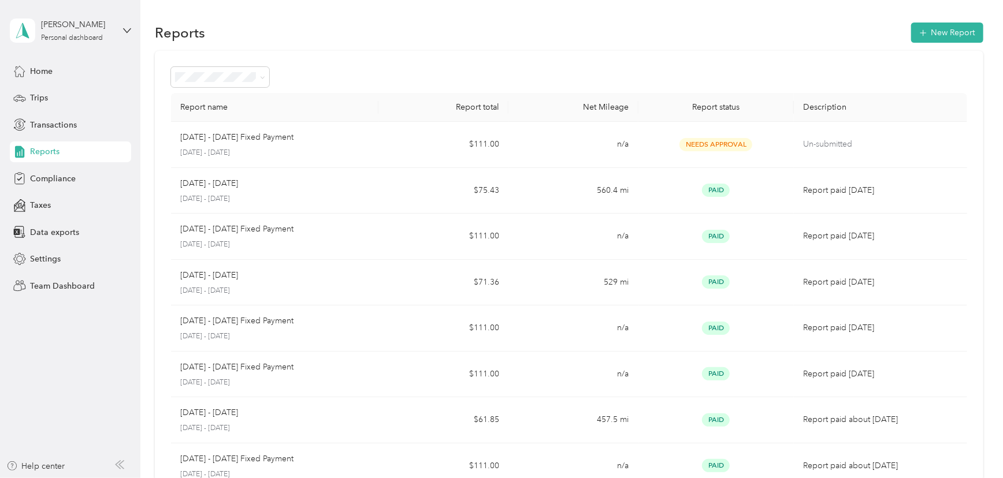
click at [48, 151] on span "Reports" at bounding box center [44, 152] width 29 height 12
click at [933, 36] on button "New Report" at bounding box center [947, 33] width 72 height 20
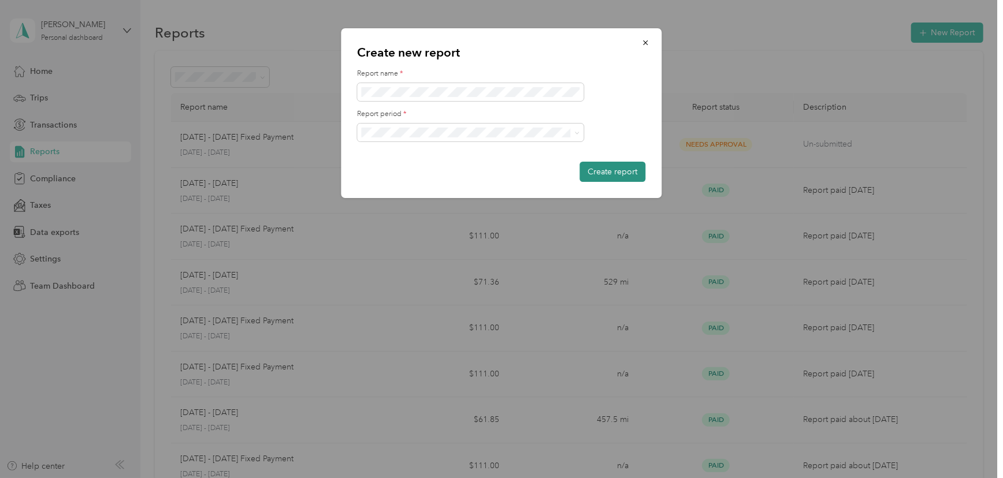
click at [602, 172] on button "Create report" at bounding box center [613, 172] width 66 height 20
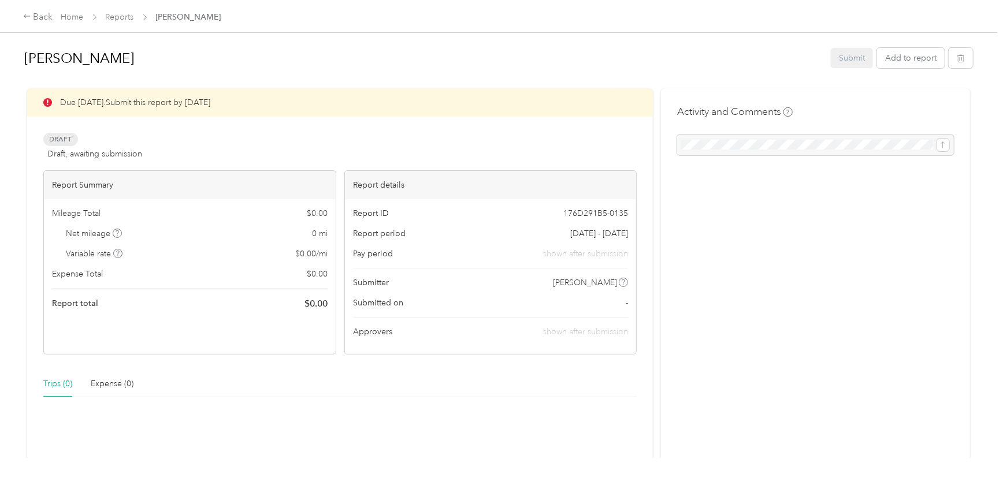
click at [857, 61] on div "Submit Add to report" at bounding box center [902, 58] width 142 height 20
